Goal: Information Seeking & Learning: Learn about a topic

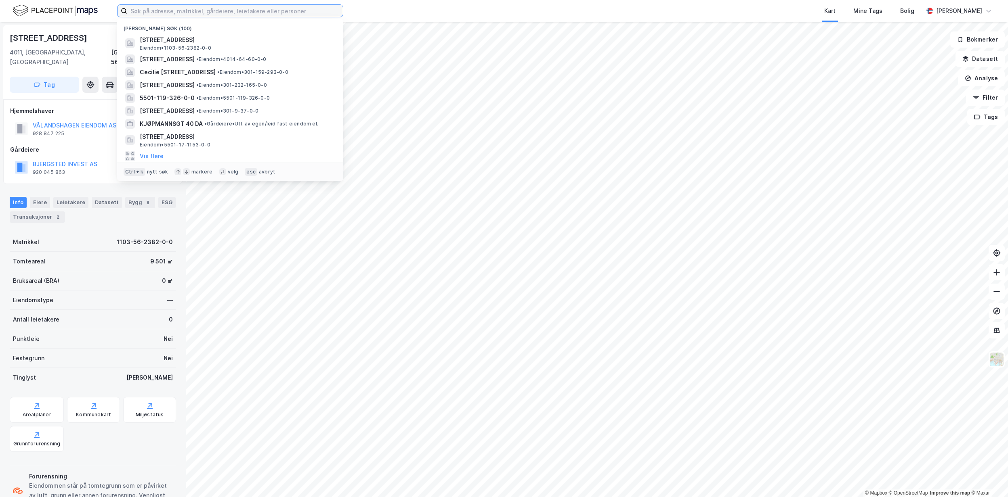
click at [181, 15] on input at bounding box center [235, 11] width 216 height 12
paste input "Borg [STREET_ADDRESS]"
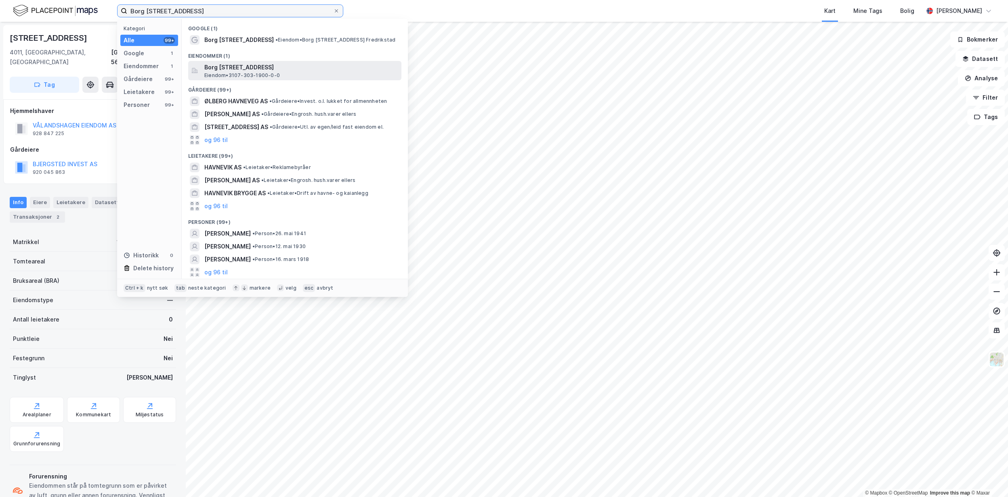
type input "Borg [STREET_ADDRESS]"
click at [292, 72] on span "Borg [STREET_ADDRESS]" at bounding box center [301, 68] width 194 height 10
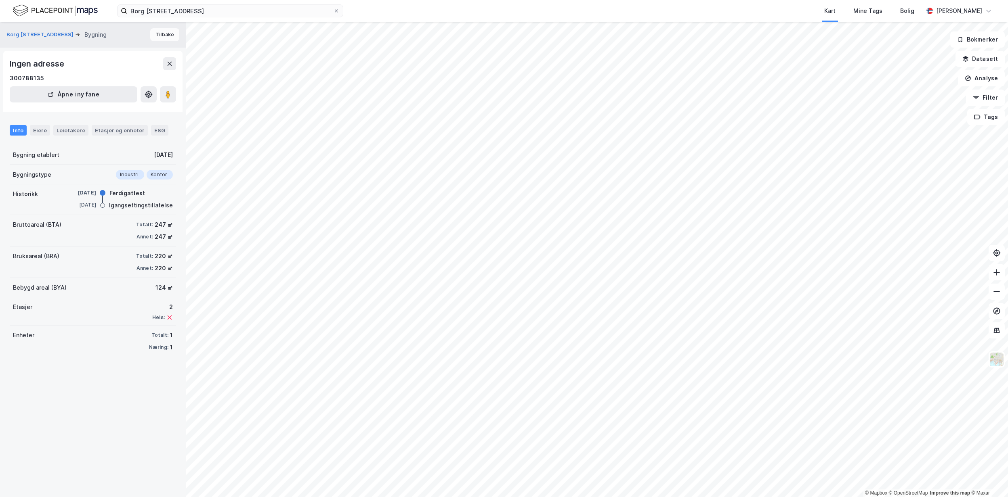
click at [160, 32] on button "Tilbake" at bounding box center [164, 34] width 29 height 13
